Goal: Information Seeking & Learning: Learn about a topic

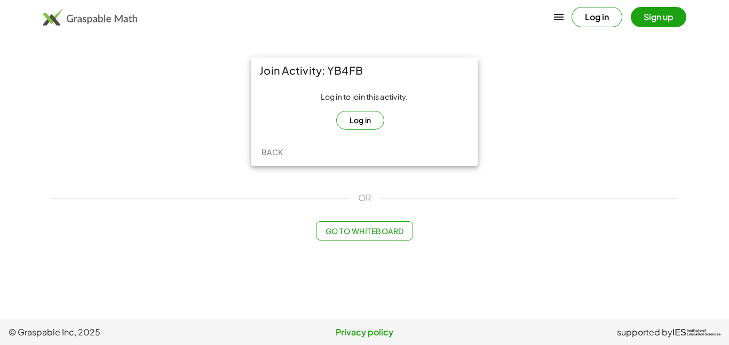
click at [371, 117] on button "Log in" at bounding box center [360, 120] width 49 height 19
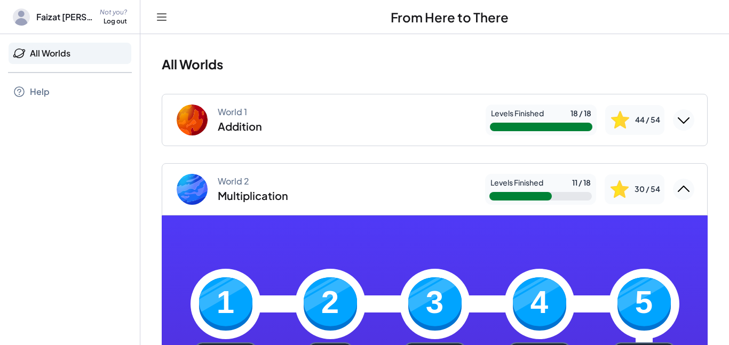
click at [358, 185] on div "World 2 Multiplication" at bounding box center [326, 189] width 302 height 34
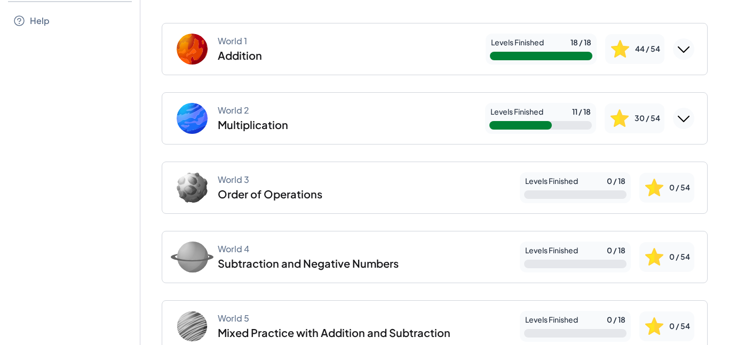
scroll to position [73, 0]
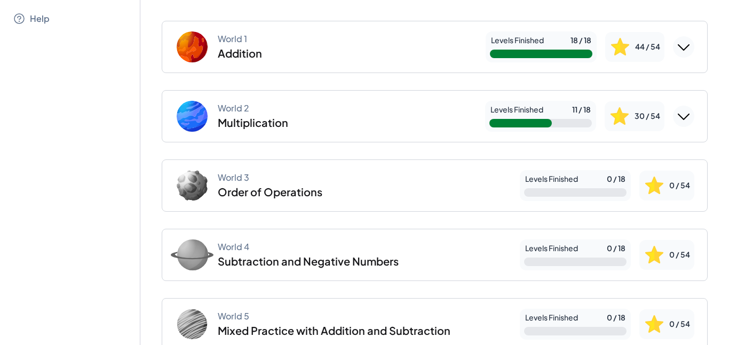
click at [616, 108] on img at bounding box center [619, 116] width 21 height 21
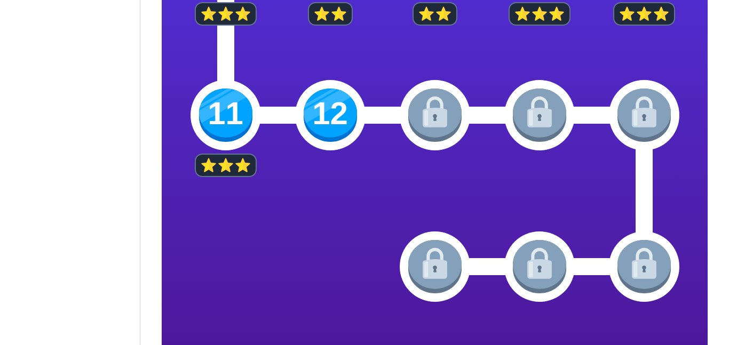
scroll to position [491, 0]
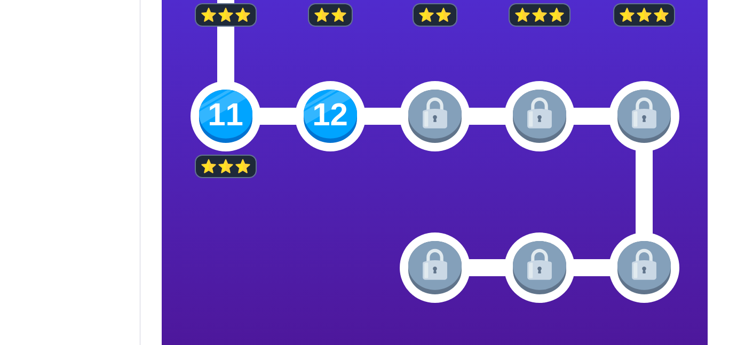
click at [321, 132] on img at bounding box center [330, 116] width 53 height 53
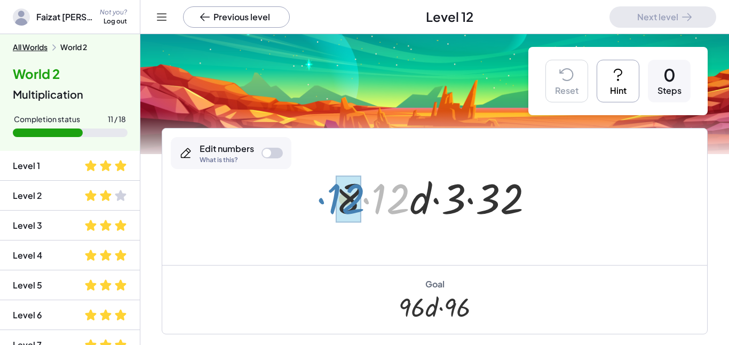
drag, startPoint x: 400, startPoint y: 200, endPoint x: 351, endPoint y: 199, distance: 48.6
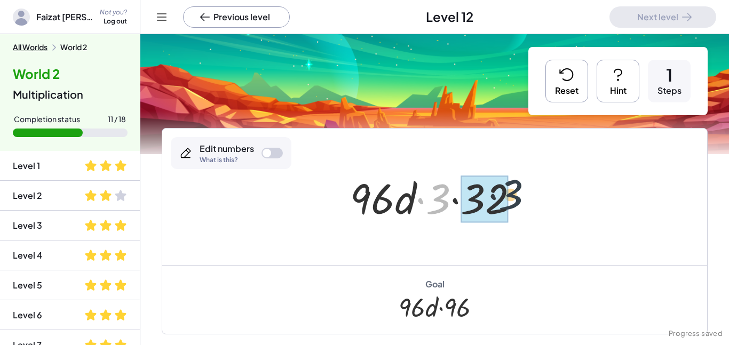
drag, startPoint x: 444, startPoint y: 194, endPoint x: 517, endPoint y: 190, distance: 73.8
click at [517, 190] on div at bounding box center [439, 197] width 188 height 55
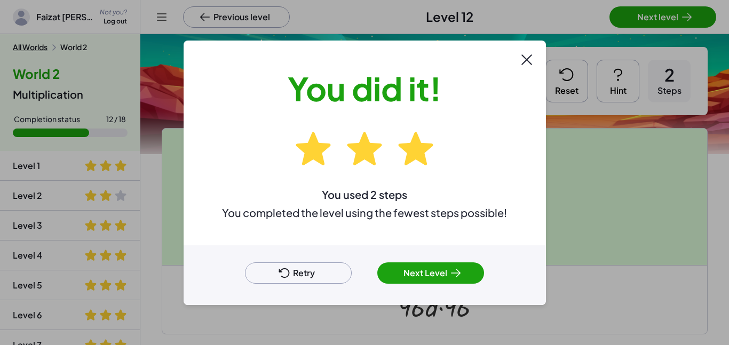
click at [403, 278] on button "Next Level" at bounding box center [430, 273] width 107 height 21
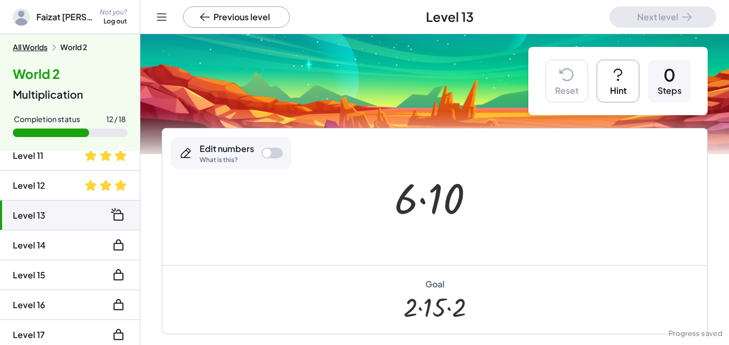
scroll to position [344, 0]
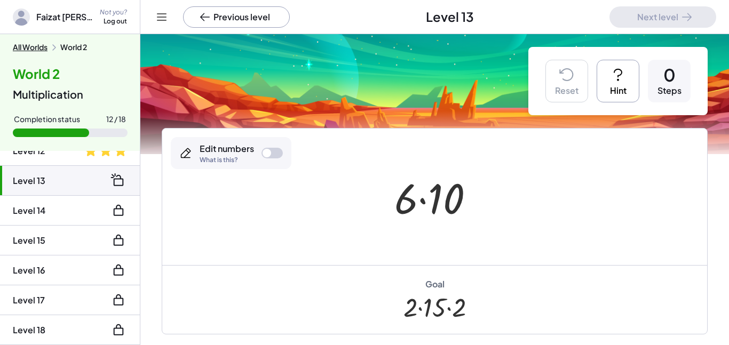
click at [249, 151] on div "Edit numbers" at bounding box center [227, 149] width 54 height 12
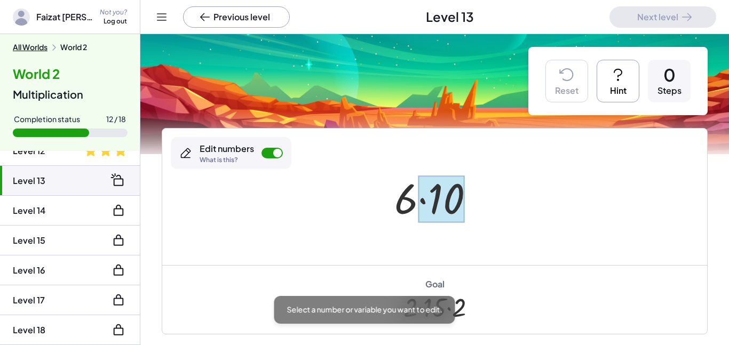
click at [459, 191] on div at bounding box center [441, 200] width 46 height 48
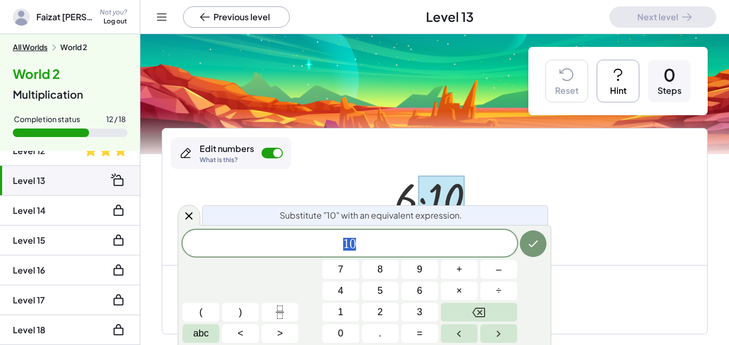
scroll to position [1, 0]
click at [387, 248] on span "1 0" at bounding box center [350, 244] width 335 height 15
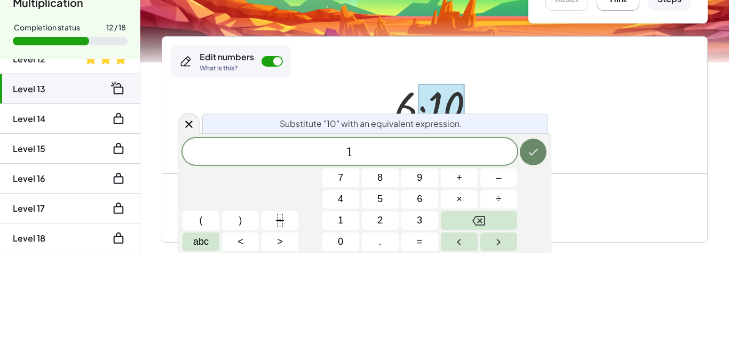
click at [524, 237] on button "Done" at bounding box center [533, 244] width 27 height 27
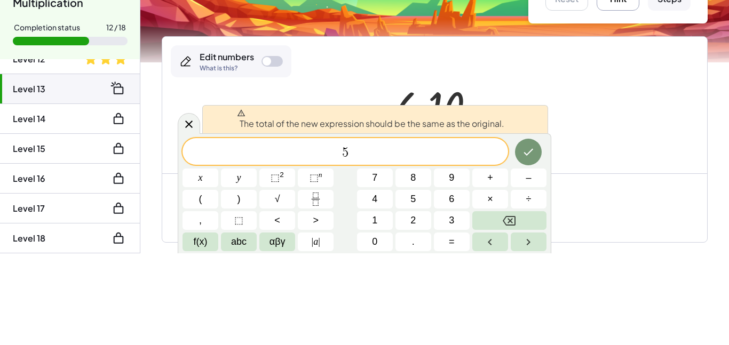
scroll to position [3, 0]
click at [567, 214] on div at bounding box center [434, 197] width 545 height 137
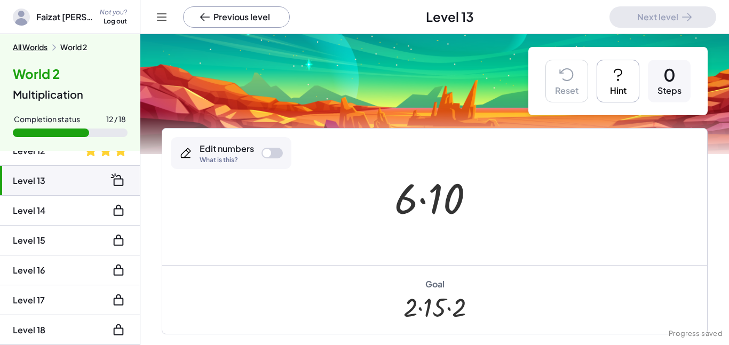
click at [263, 144] on div "Edit numbers What is this?" at bounding box center [231, 153] width 121 height 32
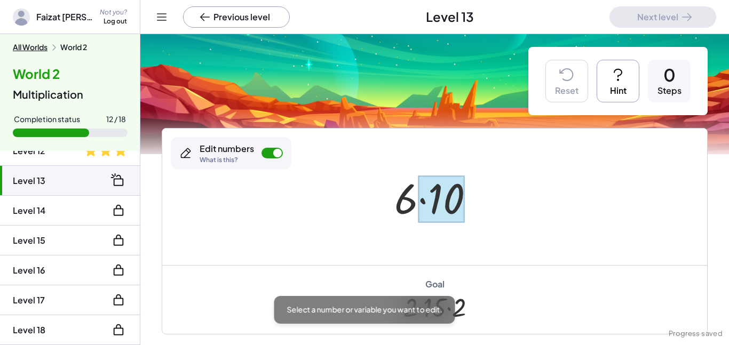
click at [456, 188] on div at bounding box center [441, 200] width 46 height 48
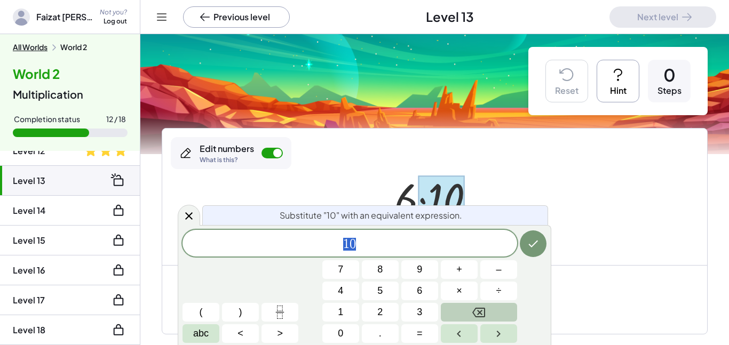
click at [478, 306] on icon "Backspace" at bounding box center [478, 312] width 13 height 13
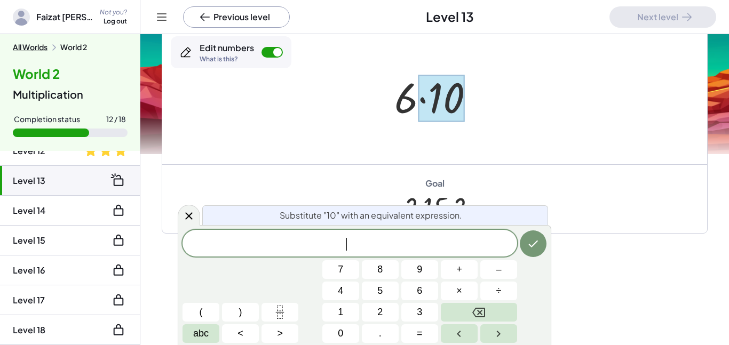
scroll to position [136, 0]
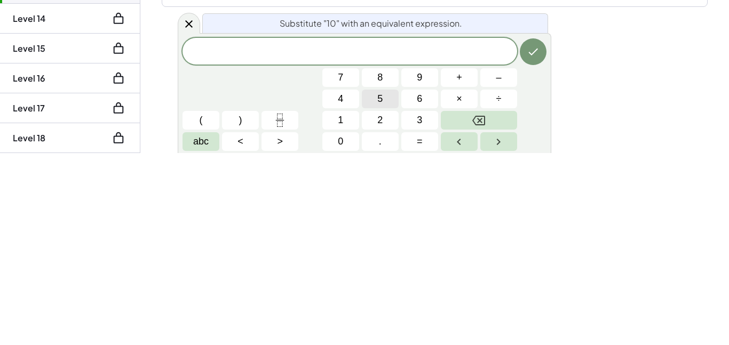
click at [389, 284] on button "5" at bounding box center [380, 291] width 37 height 19
click at [459, 292] on span "×" at bounding box center [459, 291] width 6 height 14
click at [373, 313] on button "2" at bounding box center [380, 312] width 37 height 19
click at [527, 247] on icon "Done" at bounding box center [533, 244] width 13 height 13
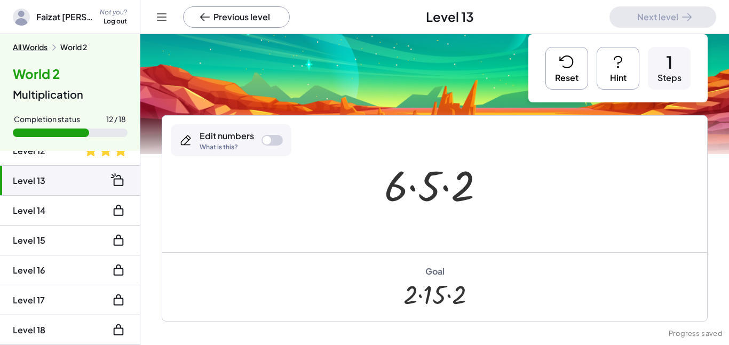
scroll to position [10, 0]
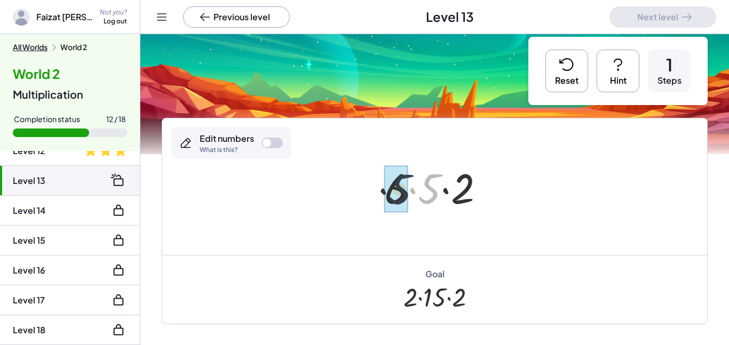
drag, startPoint x: 432, startPoint y: 180, endPoint x: 398, endPoint y: 179, distance: 34.2
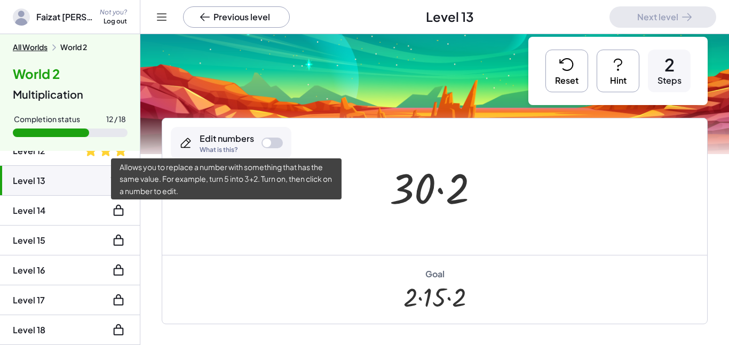
click at [240, 149] on div "What is this?" at bounding box center [227, 150] width 54 height 6
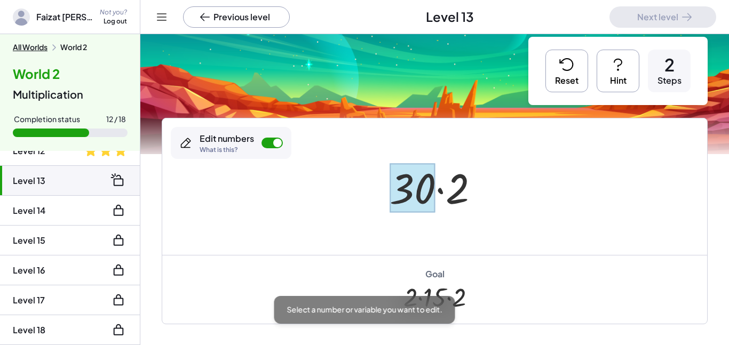
click at [426, 186] on div at bounding box center [413, 188] width 46 height 50
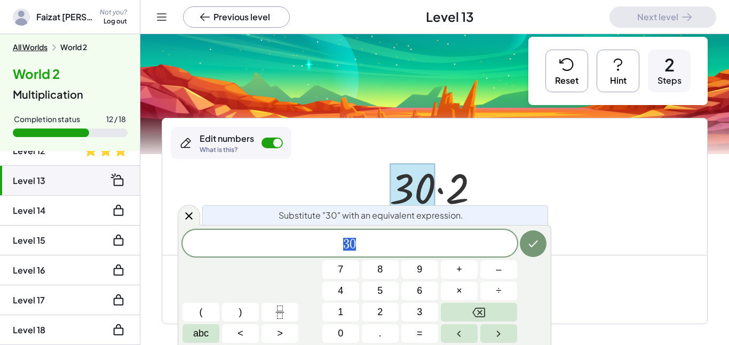
scroll to position [4, 0]
click at [572, 62] on icon at bounding box center [566, 65] width 13 height 12
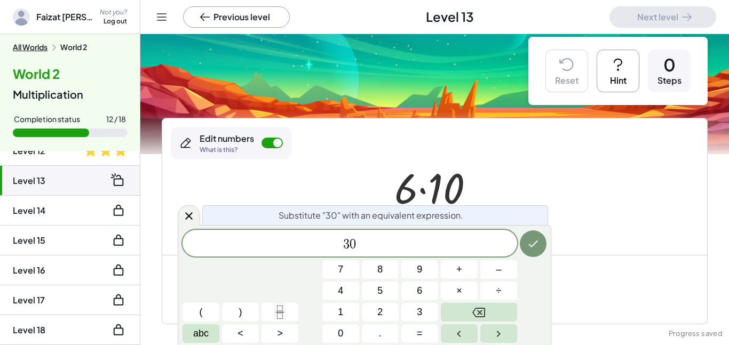
click at [544, 159] on div at bounding box center [434, 187] width 545 height 137
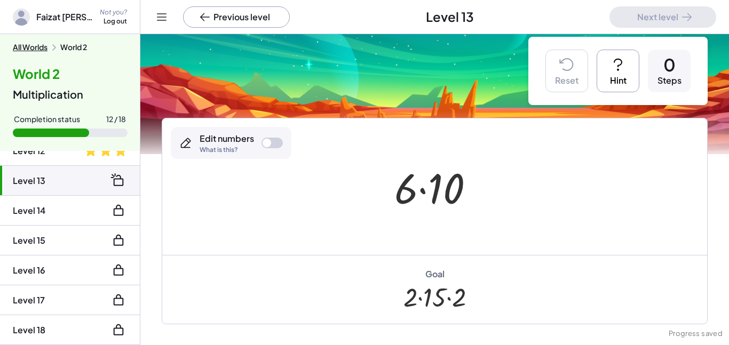
click at [247, 136] on div "Edit numbers" at bounding box center [227, 139] width 54 height 12
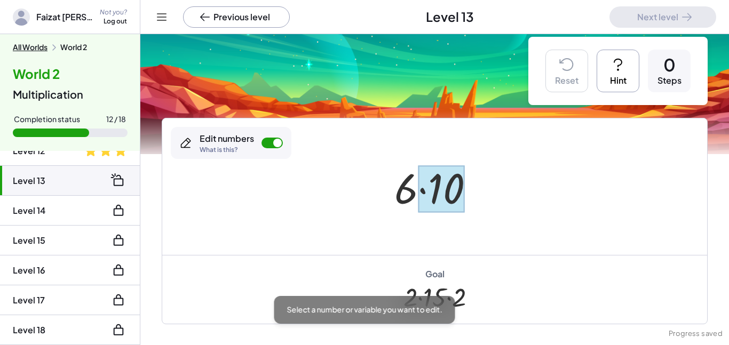
click at [437, 179] on div at bounding box center [441, 190] width 46 height 48
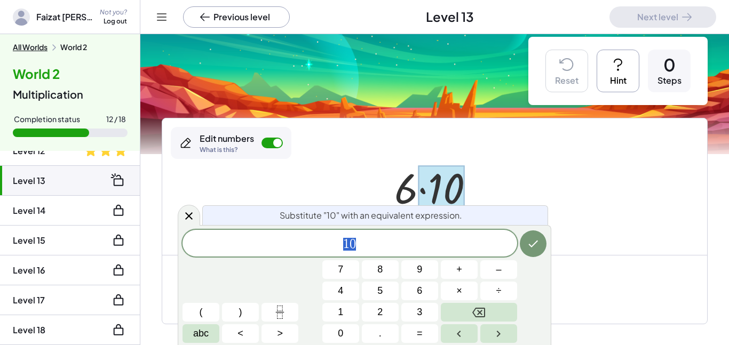
scroll to position [136, 0]
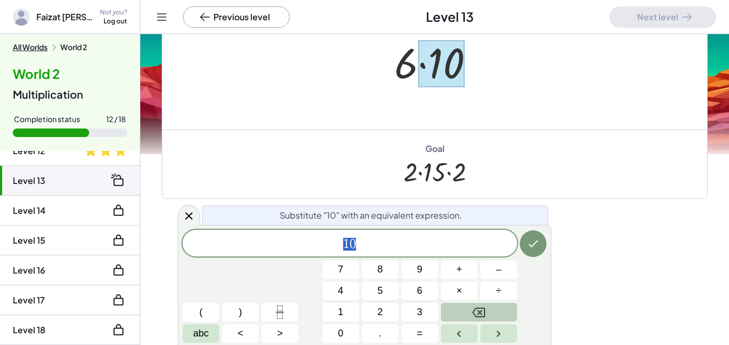
click at [490, 306] on button "Backspace" at bounding box center [479, 312] width 76 height 19
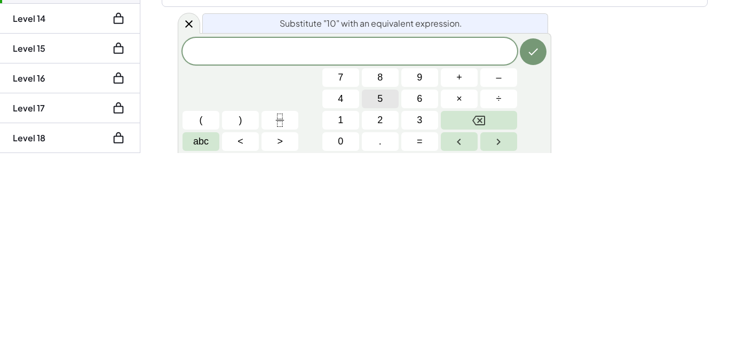
click at [383, 293] on button "5" at bounding box center [380, 291] width 37 height 19
click at [462, 287] on span "×" at bounding box center [459, 291] width 6 height 14
click at [384, 311] on button "2" at bounding box center [380, 312] width 37 height 19
click at [529, 242] on icon "Done" at bounding box center [533, 244] width 13 height 13
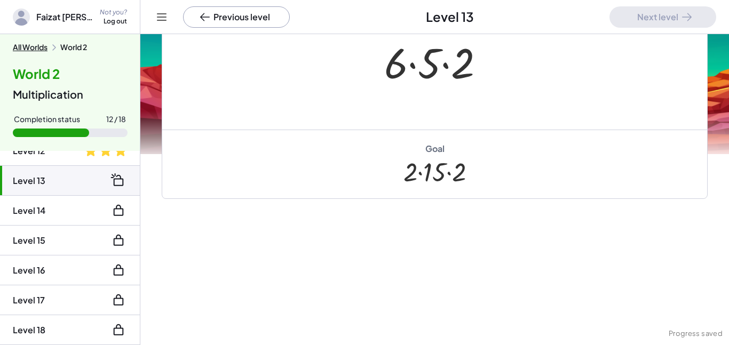
click at [392, 65] on div at bounding box center [439, 61] width 120 height 55
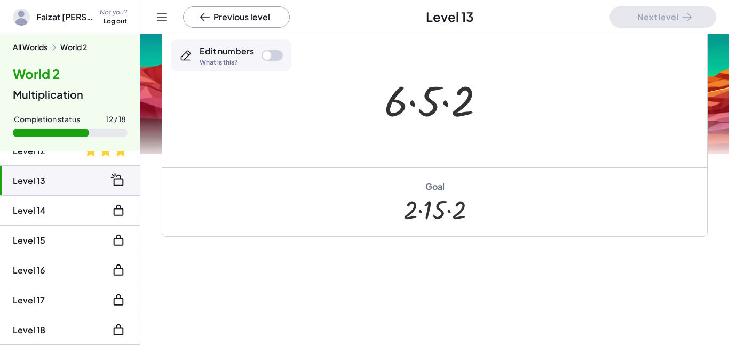
scroll to position [97, 0]
click at [263, 61] on div "Edit numbers What is this?" at bounding box center [231, 56] width 121 height 32
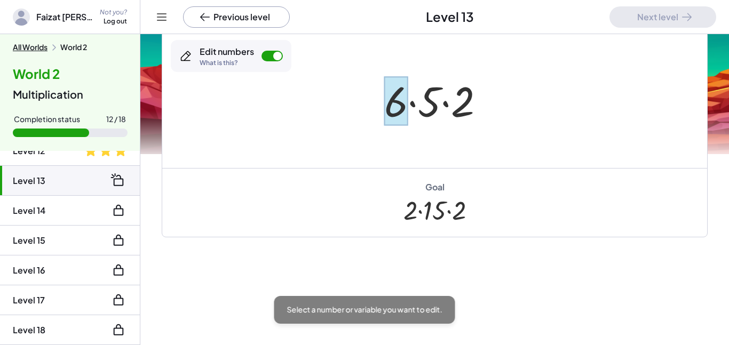
click at [396, 103] on div at bounding box center [395, 101] width 23 height 50
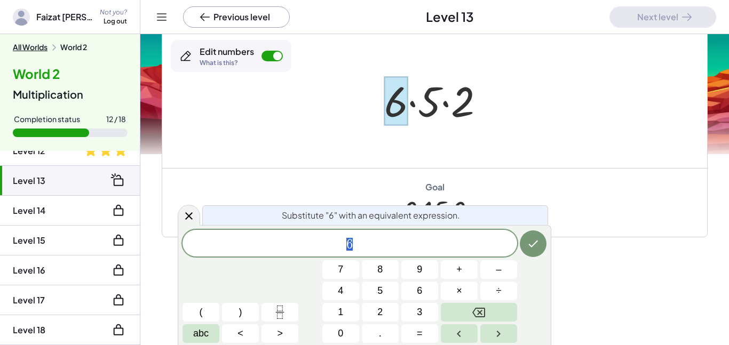
scroll to position [5, 0]
click at [482, 317] on icon "Backspace" at bounding box center [478, 312] width 13 height 13
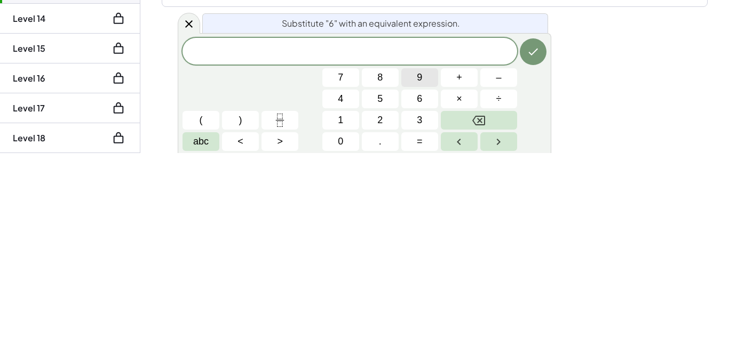
scroll to position [6, 0]
click at [466, 287] on button "×" at bounding box center [459, 291] width 37 height 19
click at [426, 308] on button "3" at bounding box center [419, 312] width 37 height 19
click at [530, 250] on button "Done" at bounding box center [533, 244] width 27 height 27
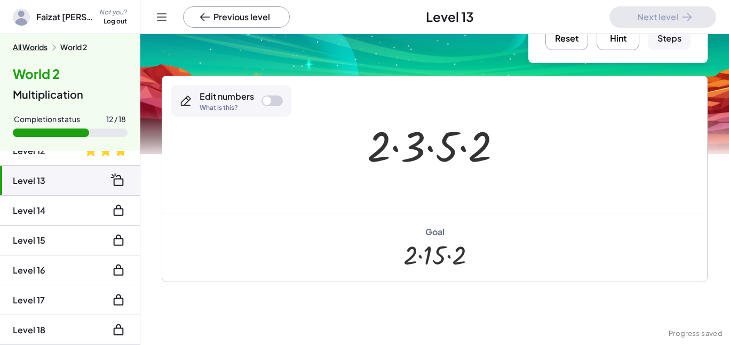
scroll to position [51, 0]
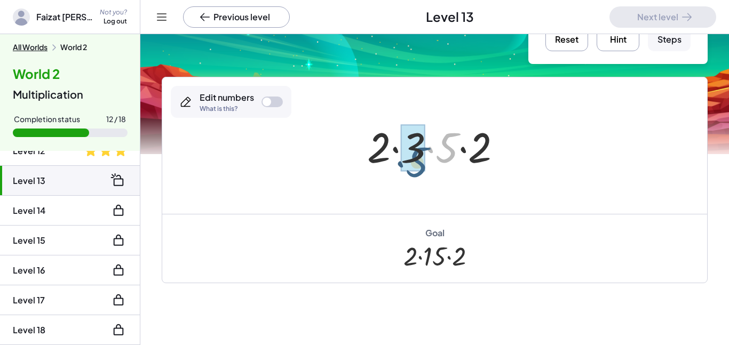
drag, startPoint x: 440, startPoint y: 141, endPoint x: 405, endPoint y: 147, distance: 35.8
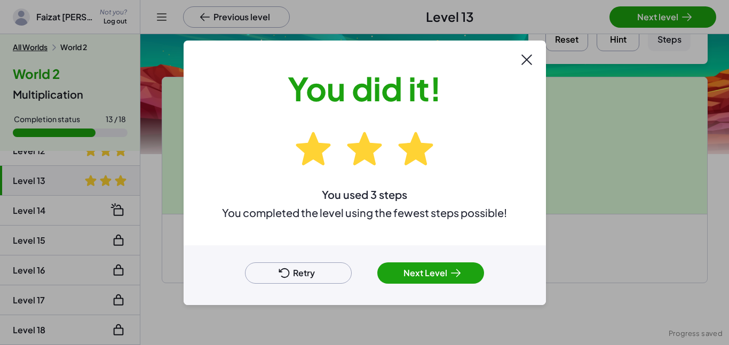
click at [456, 267] on icon at bounding box center [456, 273] width 13 height 13
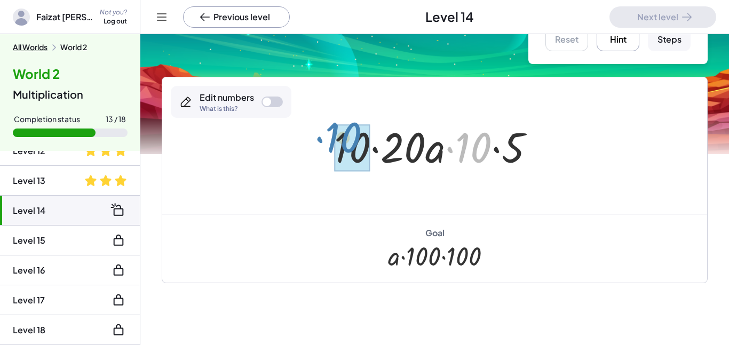
drag, startPoint x: 469, startPoint y: 130, endPoint x: 343, endPoint y: 122, distance: 126.3
click at [343, 122] on div at bounding box center [439, 146] width 220 height 55
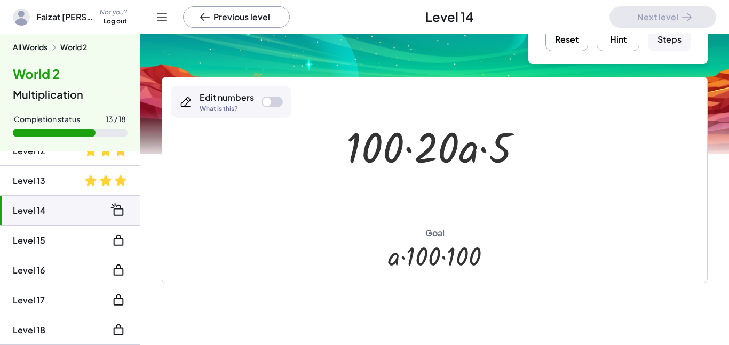
click at [203, 117] on div "Edit numbers What is this?" at bounding box center [231, 102] width 121 height 32
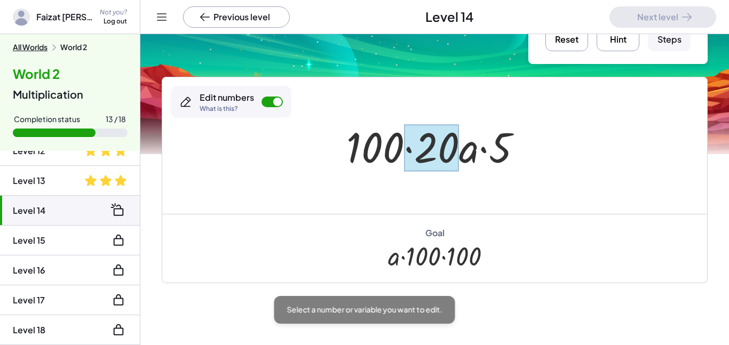
click at [442, 146] on div at bounding box center [431, 148] width 55 height 48
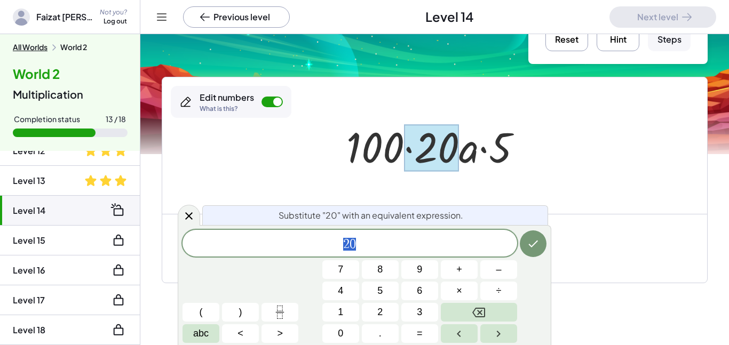
scroll to position [7, 0]
click at [448, 294] on button "×" at bounding box center [459, 291] width 37 height 19
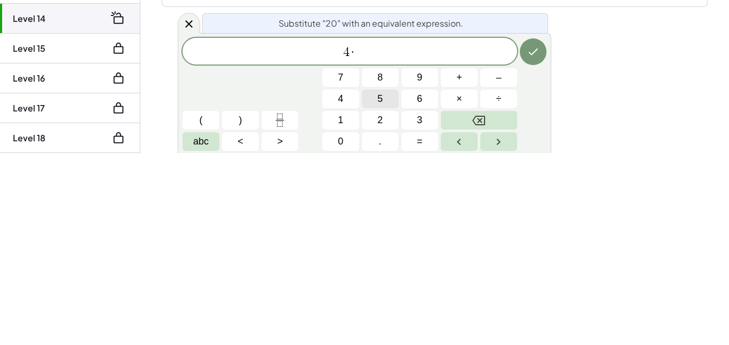
click at [383, 290] on button "5" at bounding box center [380, 291] width 37 height 19
click at [531, 252] on button "Done" at bounding box center [533, 244] width 27 height 27
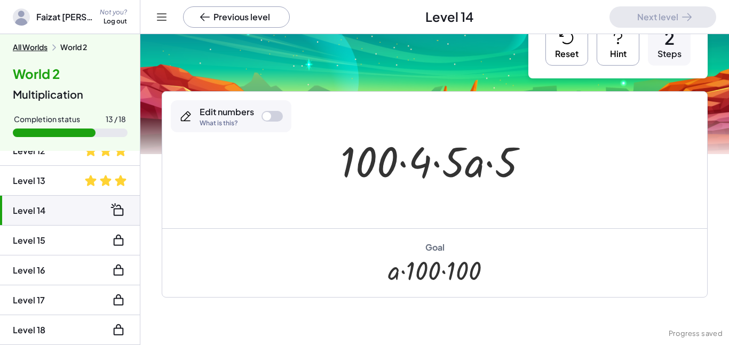
scroll to position [35, 0]
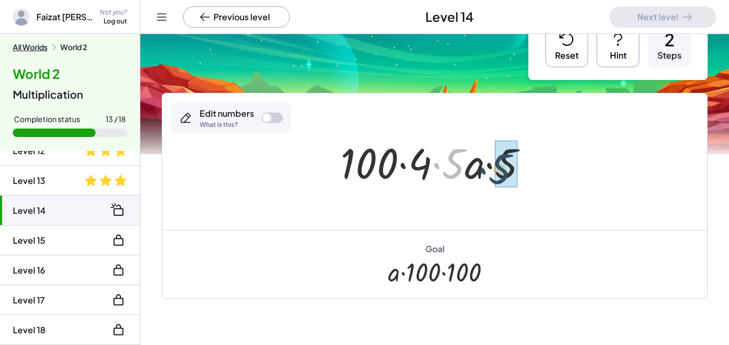
drag, startPoint x: 447, startPoint y: 157, endPoint x: 498, endPoint y: 161, distance: 50.3
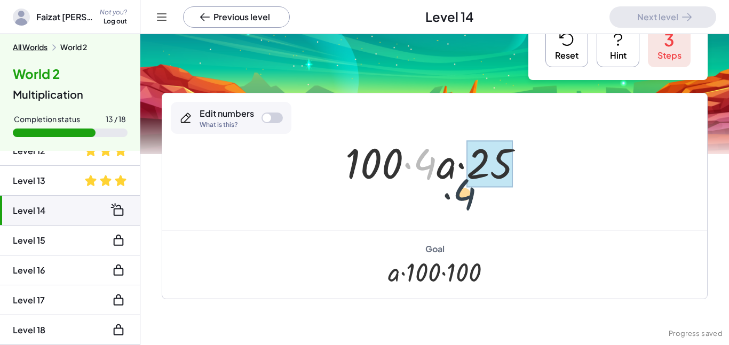
drag, startPoint x: 432, startPoint y: 156, endPoint x: 502, endPoint y: 179, distance: 73.6
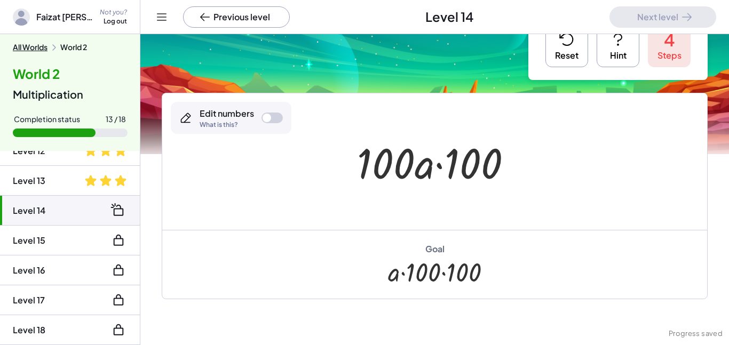
scroll to position [0, 0]
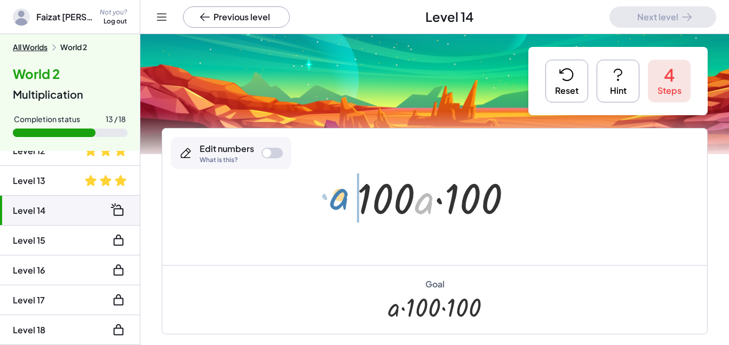
drag, startPoint x: 432, startPoint y: 206, endPoint x: 348, endPoint y: 201, distance: 84.5
click at [348, 201] on div "· 10 · 20 · a · [DATE] · 20 · a · 5 · 100 · 4 · 5 · a · 5 · 100 · 4 · a · 25 · …" at bounding box center [435, 197] width 188 height 60
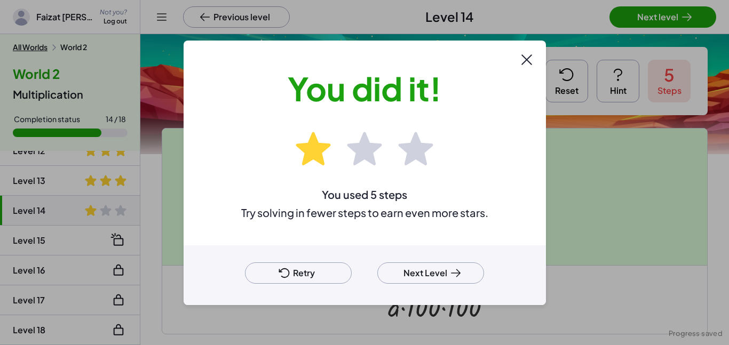
click at [453, 265] on button "Next Level" at bounding box center [430, 273] width 107 height 21
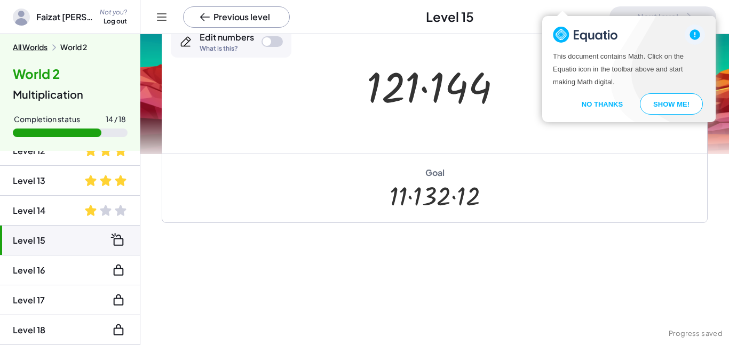
scroll to position [195, 0]
click at [269, 46] on div "Edit numbers What is this?" at bounding box center [231, 40] width 121 height 32
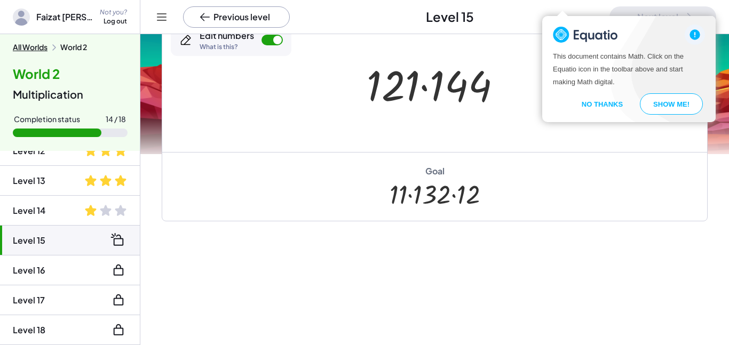
click at [625, 161] on div "Goal · 11 · 132 · 12" at bounding box center [434, 186] width 545 height 69
click at [602, 111] on button "No Thanks" at bounding box center [602, 103] width 67 height 21
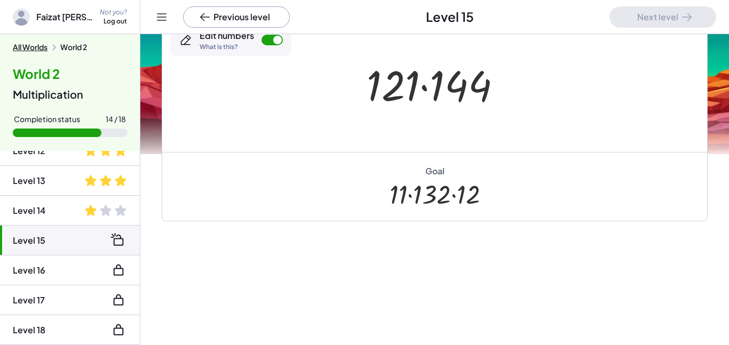
scroll to position [0, 0]
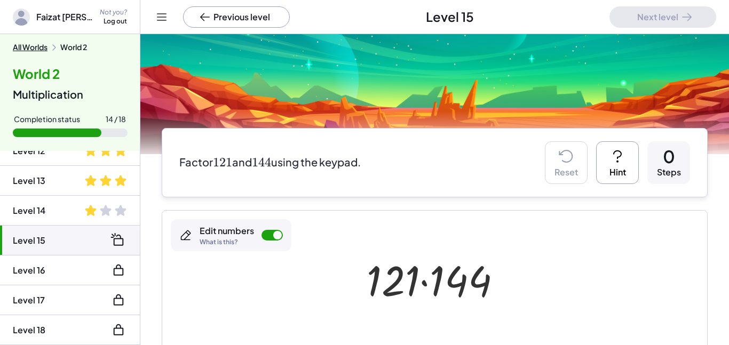
click at [611, 148] on icon at bounding box center [617, 156] width 17 height 17
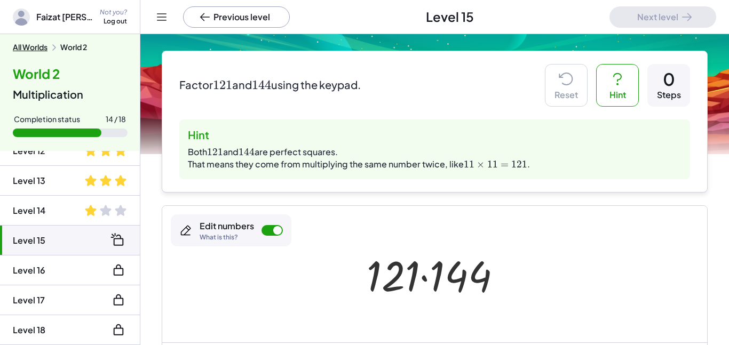
scroll to position [78, 0]
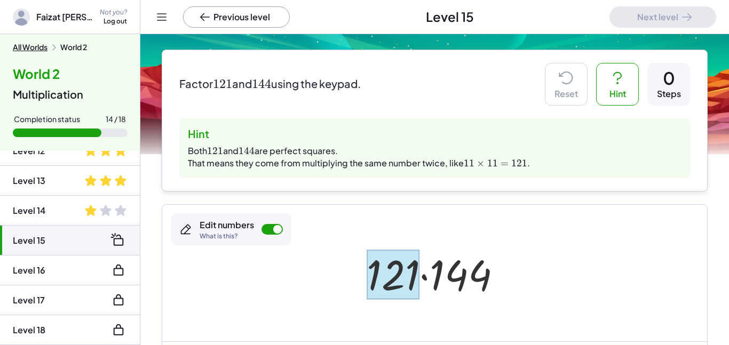
click at [399, 256] on div at bounding box center [393, 275] width 53 height 50
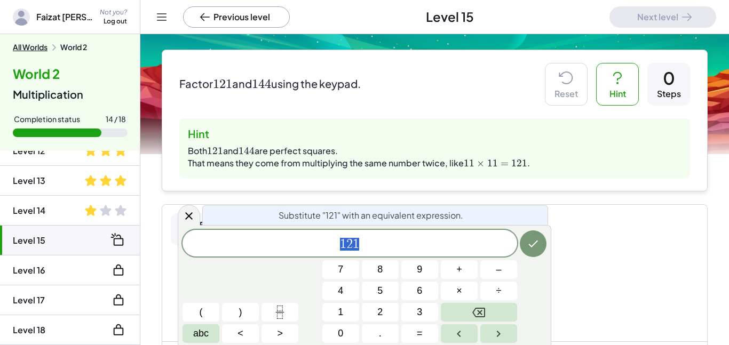
click at [412, 247] on span "1 2 1" at bounding box center [350, 244] width 335 height 15
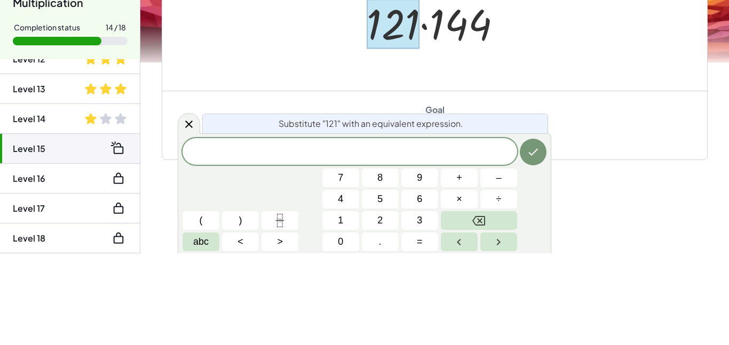
scroll to position [290, 0]
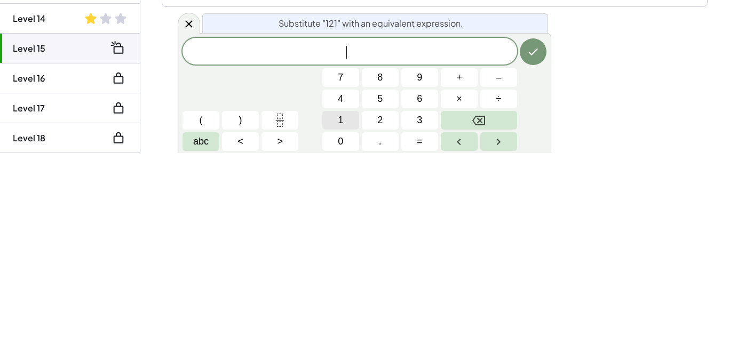
click at [352, 306] on button "1" at bounding box center [340, 312] width 37 height 19
click at [459, 293] on span "×" at bounding box center [459, 291] width 6 height 14
click at [338, 316] on span "1" at bounding box center [340, 312] width 5 height 14
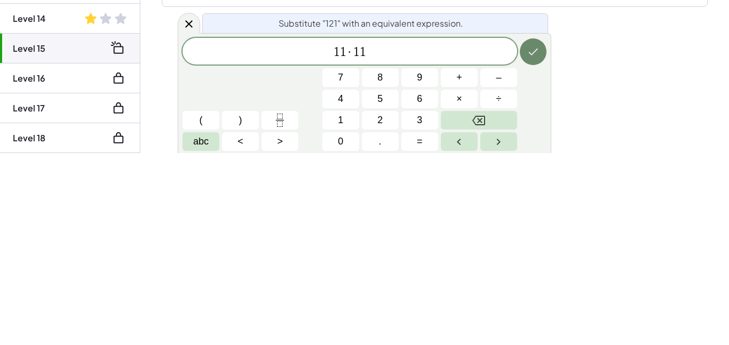
click at [534, 235] on button "Done" at bounding box center [533, 244] width 27 height 27
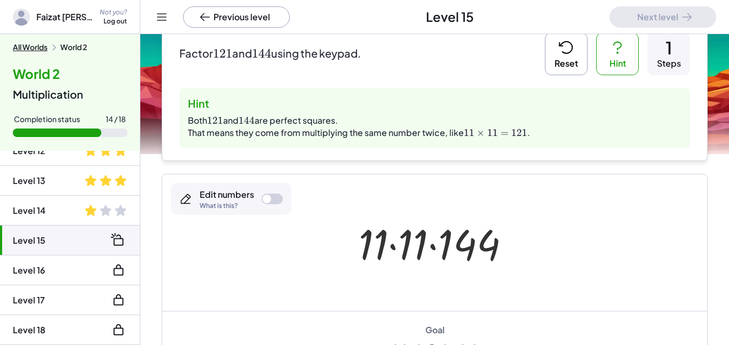
scroll to position [104, 0]
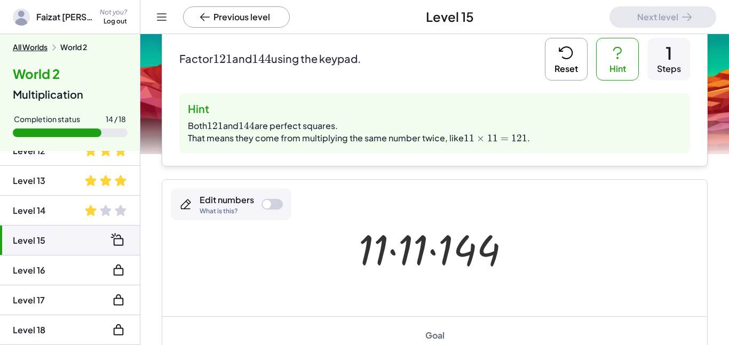
click at [266, 211] on div "Edit numbers What is this?" at bounding box center [231, 204] width 121 height 32
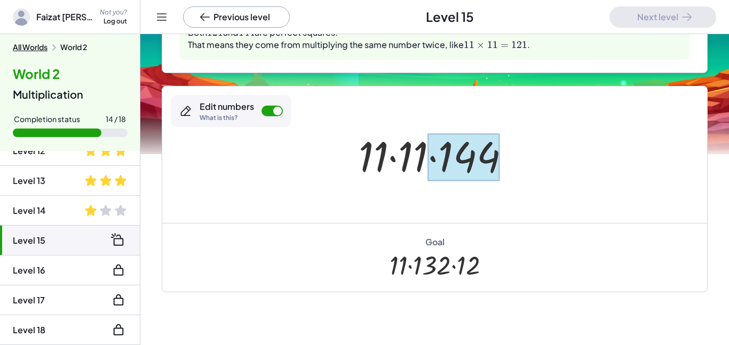
scroll to position [194, 0]
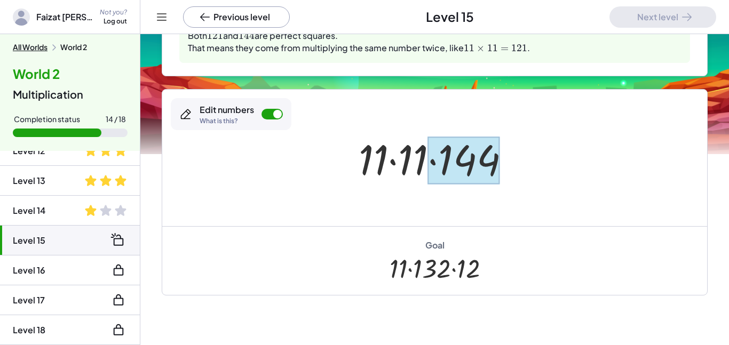
click at [497, 153] on div at bounding box center [464, 161] width 72 height 48
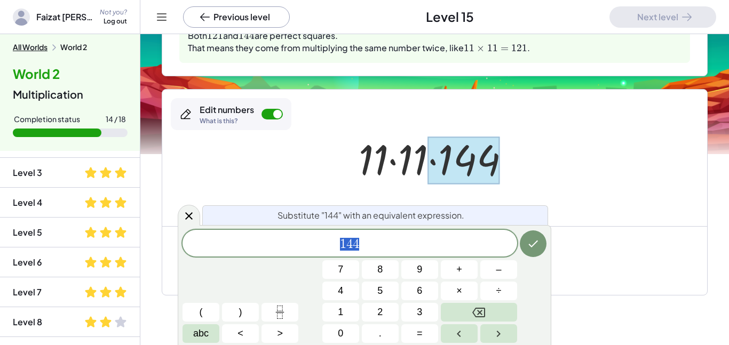
scroll to position [0, 0]
